Goal: Entertainment & Leisure: Consume media (video, audio)

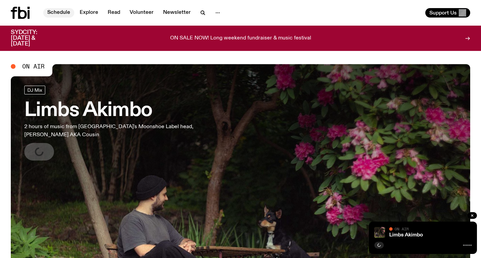
click at [63, 11] on link "Schedule" at bounding box center [58, 12] width 31 height 9
click at [56, 11] on link "Schedule" at bounding box center [58, 12] width 31 height 9
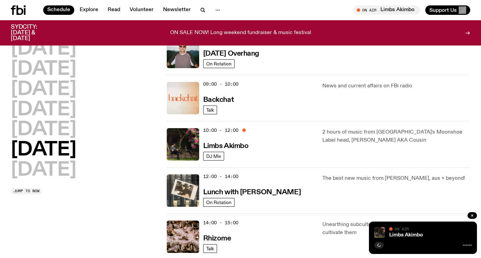
scroll to position [100, 0]
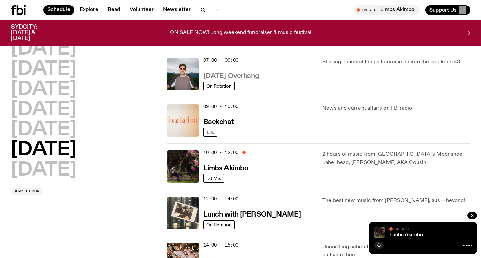
click at [234, 78] on h3 "[DATE] Overhang" at bounding box center [231, 76] width 56 height 7
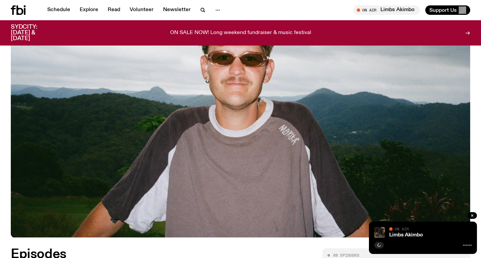
scroll to position [200, 0]
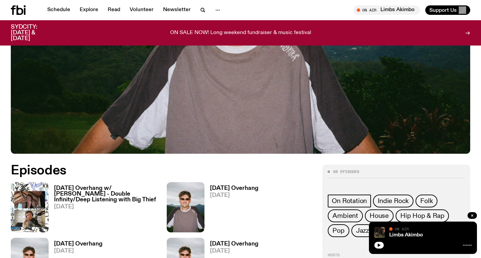
click at [108, 196] on h3 "[DATE] Overhang w/ [PERSON_NAME] - Double Infinity/Deep Listening with Big Thief" at bounding box center [106, 194] width 105 height 17
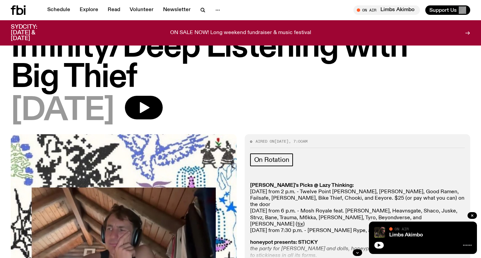
scroll to position [93, 0]
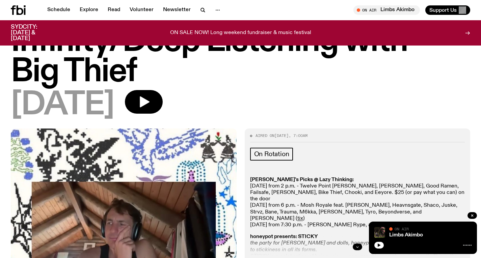
click at [353, 244] on button "button" at bounding box center [356, 247] width 9 height 7
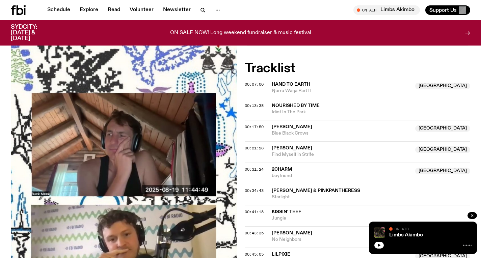
scroll to position [238, 0]
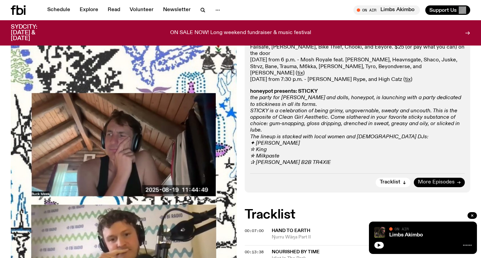
click at [430, 180] on span "More Episodes" at bounding box center [436, 182] width 37 height 5
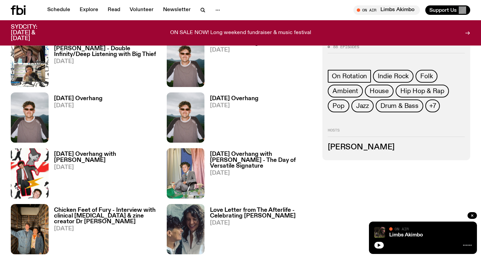
scroll to position [345, 0]
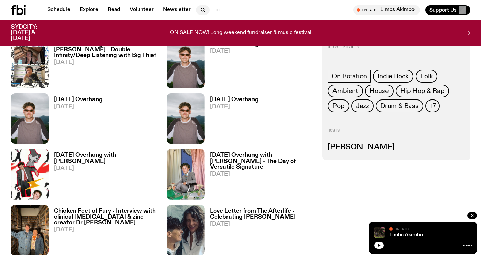
click at [200, 12] on icon "button" at bounding box center [203, 10] width 8 height 8
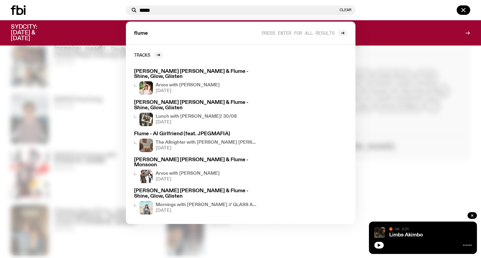
click at [302, 9] on input "*****" at bounding box center [238, 10] width 199 height 6
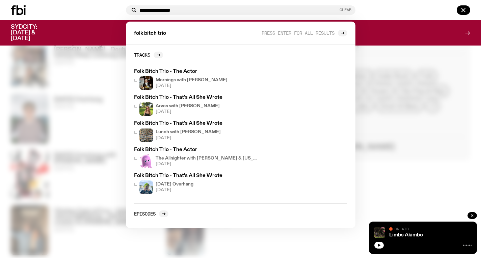
type input "**********"
click at [346, 11] on button "Clear" at bounding box center [345, 10] width 12 height 4
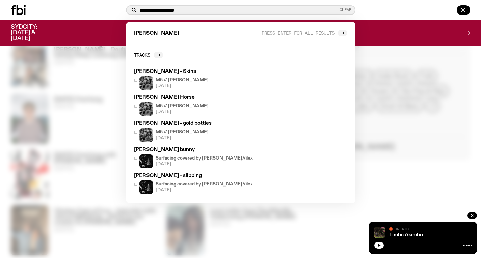
type input "**********"
click at [346, 8] on button "Clear" at bounding box center [345, 10] width 12 height 4
